Goal: Task Accomplishment & Management: Complete application form

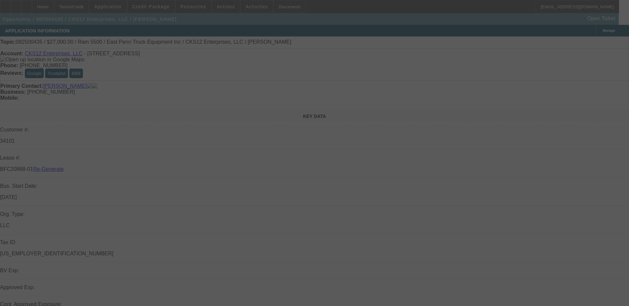
select select "3"
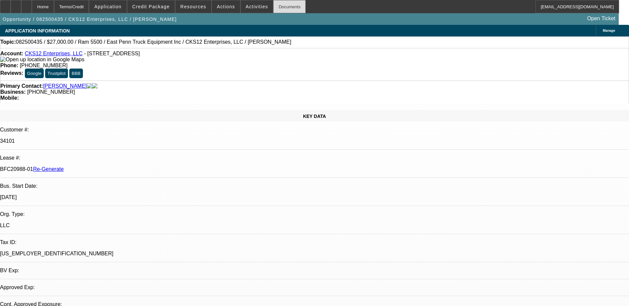
select select "0"
select select "2"
select select "0.1"
select select "4"
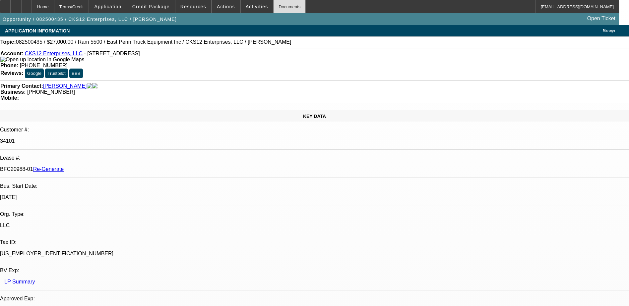
click at [276, 6] on div "Documents" at bounding box center [289, 6] width 33 height 13
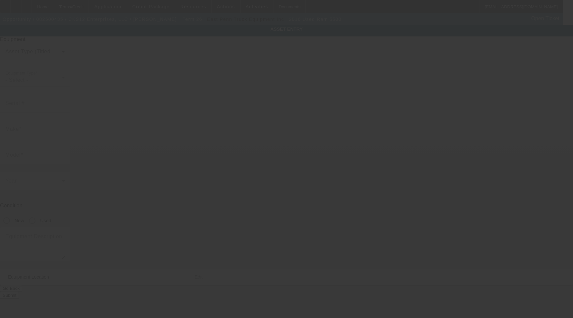
type input "[US_VEHICLE_IDENTIFICATION_NUMBER]"
type input "Ram"
type input "5500"
radio input "true"
type textarea "with"
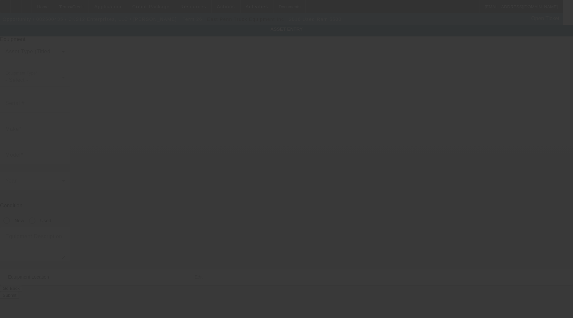
type input "[STREET_ADDRESS][PERSON_NAME]"
type input "[GEOGRAPHIC_DATA]"
type input "30315"
type input "Fulton"
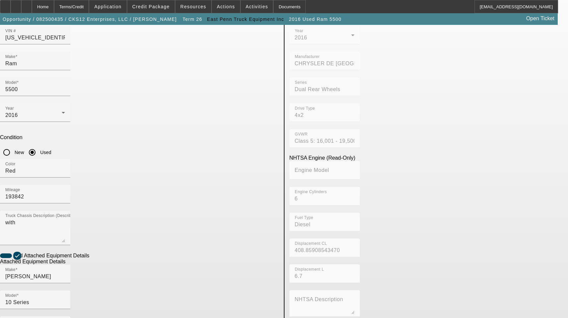
scroll to position [99, 0]
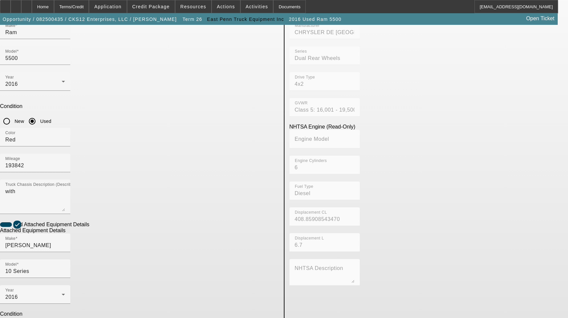
type input "195C10A05218MK15"
click at [62, 293] on div "2016" at bounding box center [33, 297] width 56 height 8
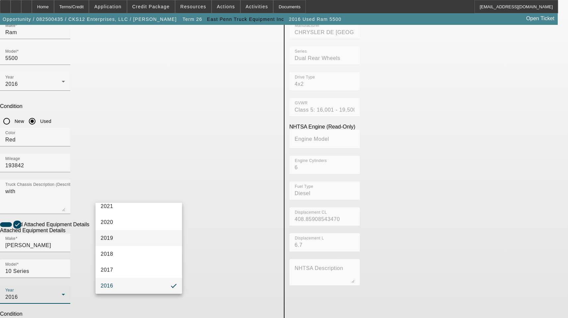
scroll to position [152, 0]
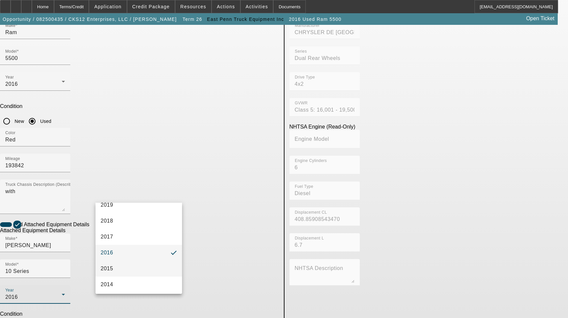
click at [115, 267] on mat-option "2015" at bounding box center [139, 269] width 87 height 16
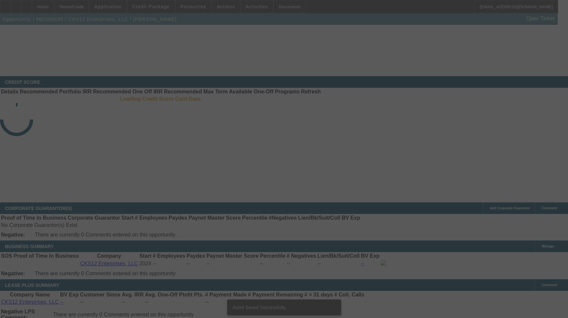
select select "3"
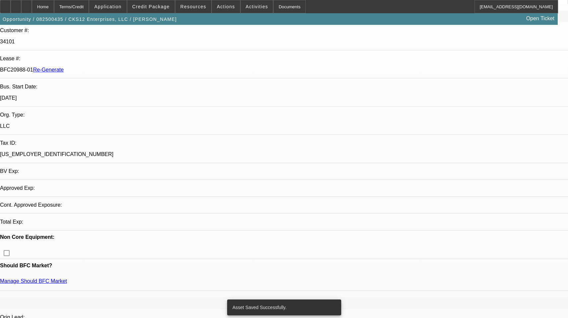
select select "0"
select select "2"
select select "0.1"
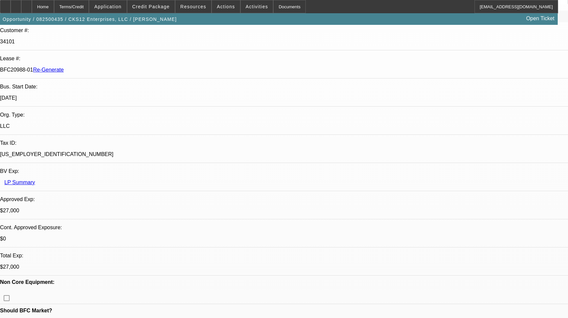
select select "1"
select select "2"
select select "4"
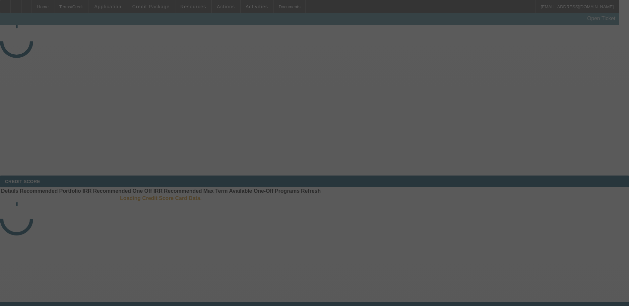
select select "4"
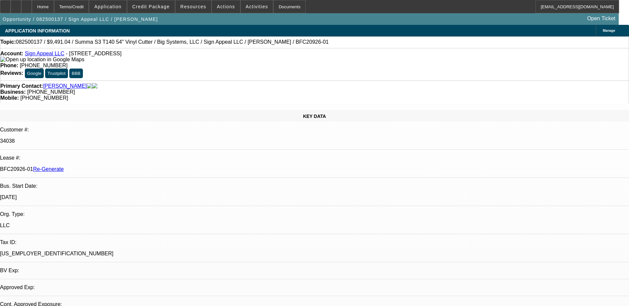
select select "0"
select select "1"
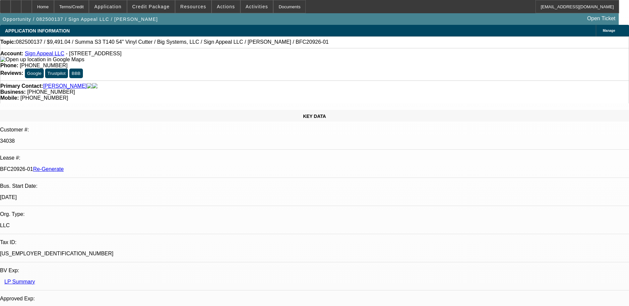
select select "6"
click at [280, 5] on div "Documents" at bounding box center [289, 6] width 33 height 13
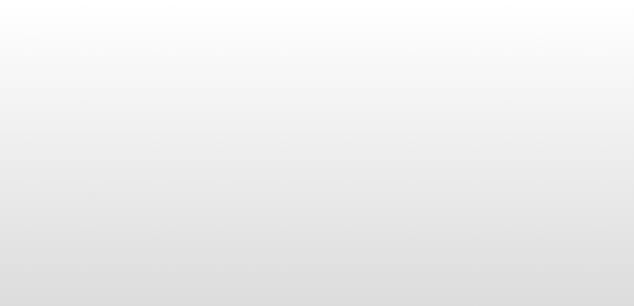
click at [315, 32] on body at bounding box center [317, 153] width 634 height 306
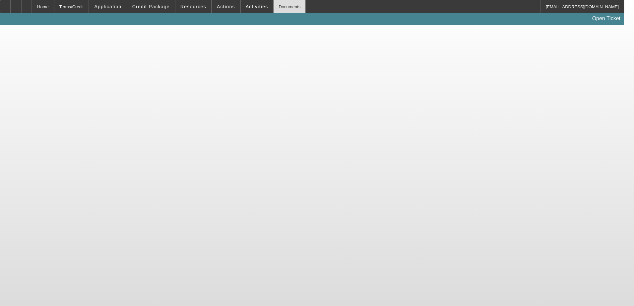
click at [275, 8] on app-root "Home Terms/Credit Application Credit Package Resources Actions Activities Docum…" at bounding box center [317, 12] width 634 height 25
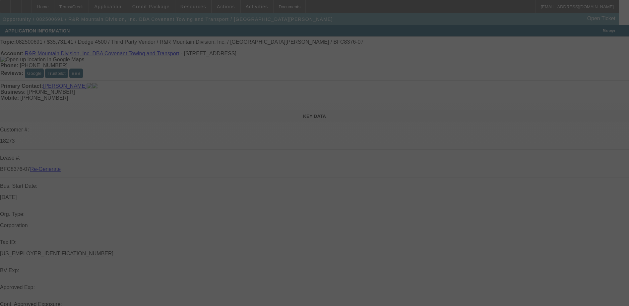
select select "4"
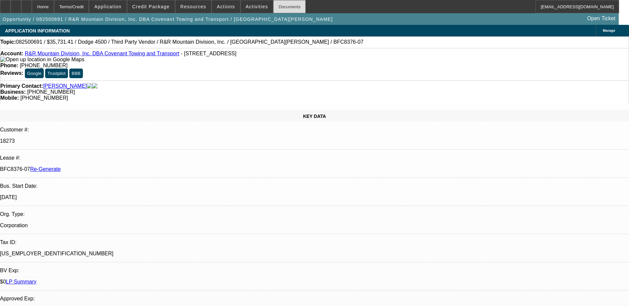
select select "0"
select select "6"
click at [274, 7] on div "Documents" at bounding box center [289, 6] width 33 height 13
